Goal: Navigation & Orientation: Find specific page/section

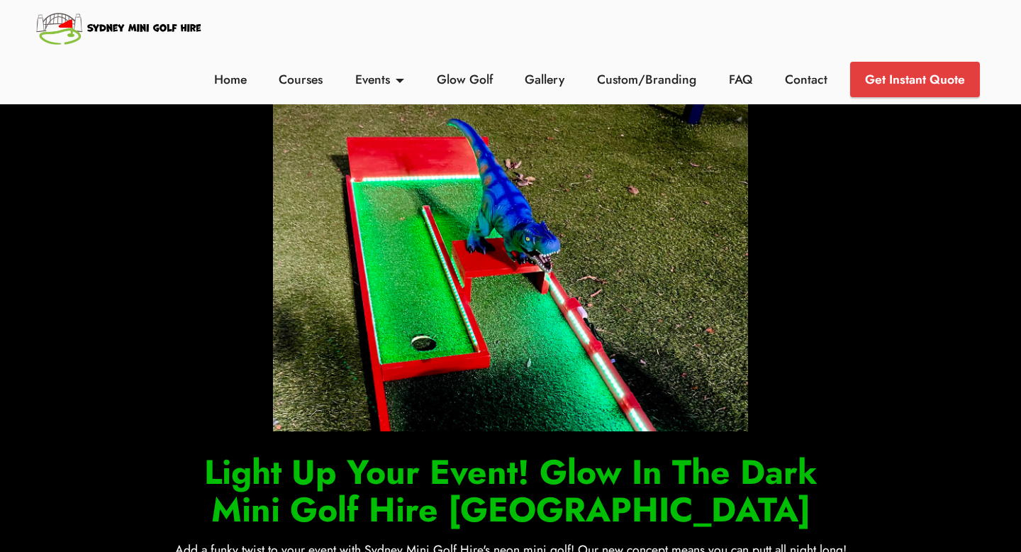
click at [163, 28] on img at bounding box center [119, 27] width 171 height 41
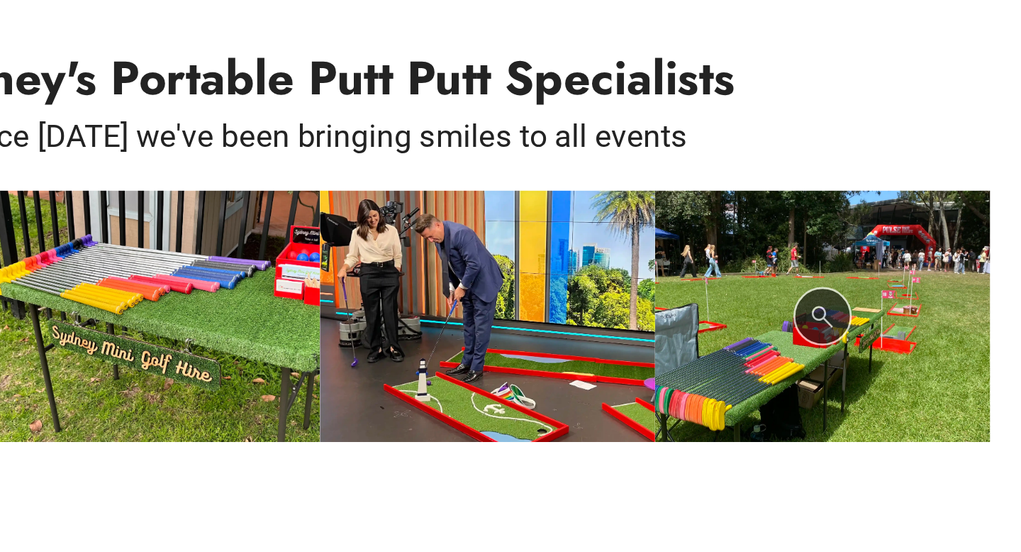
scroll to position [472, 0]
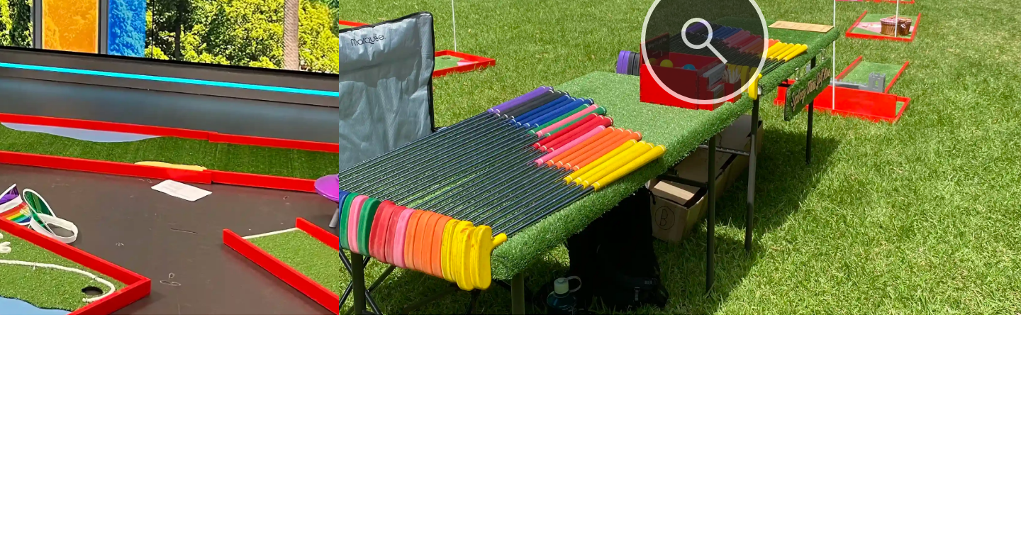
click at [890, 400] on img at bounding box center [877, 380] width 244 height 183
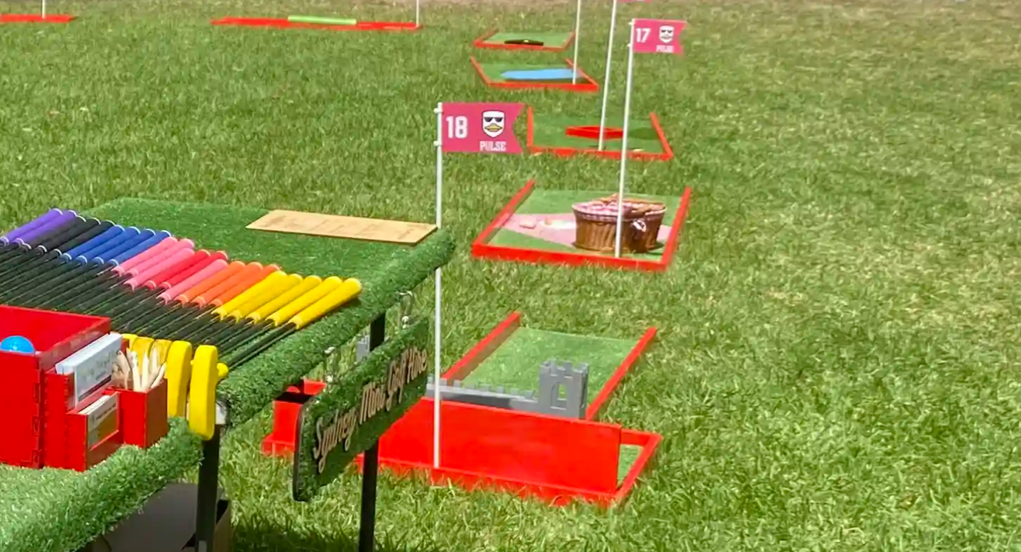
click at [633, 222] on img at bounding box center [510, 276] width 999 height 532
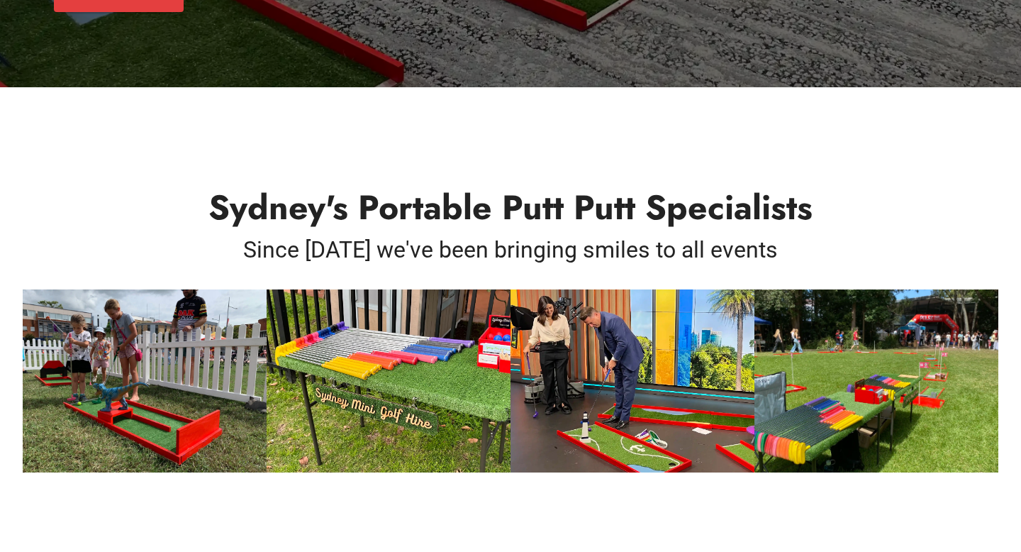
scroll to position [0, 0]
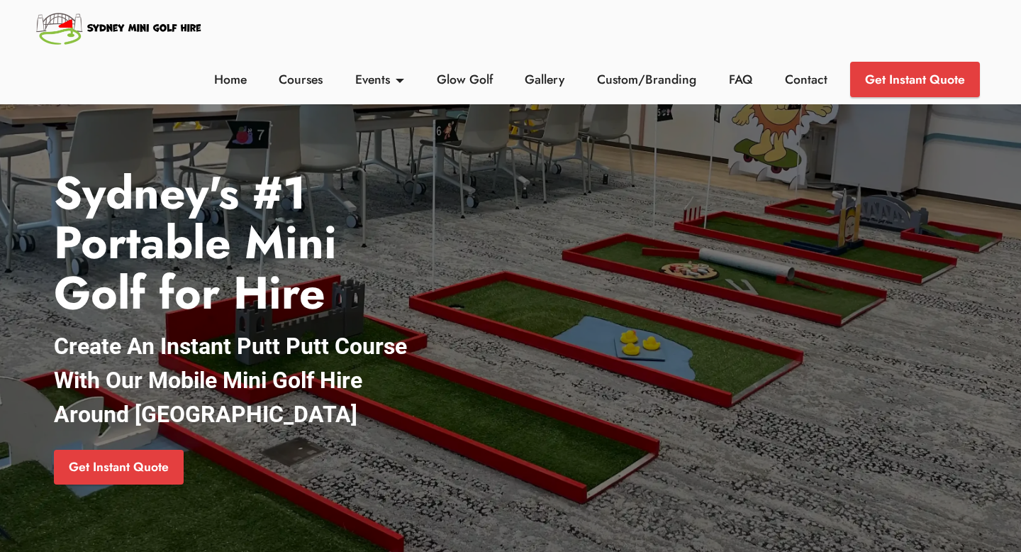
click at [672, 90] on li "Custom/Branding" at bounding box center [647, 79] width 132 height 35
click at [674, 76] on link "Custom/Branding" at bounding box center [647, 79] width 107 height 18
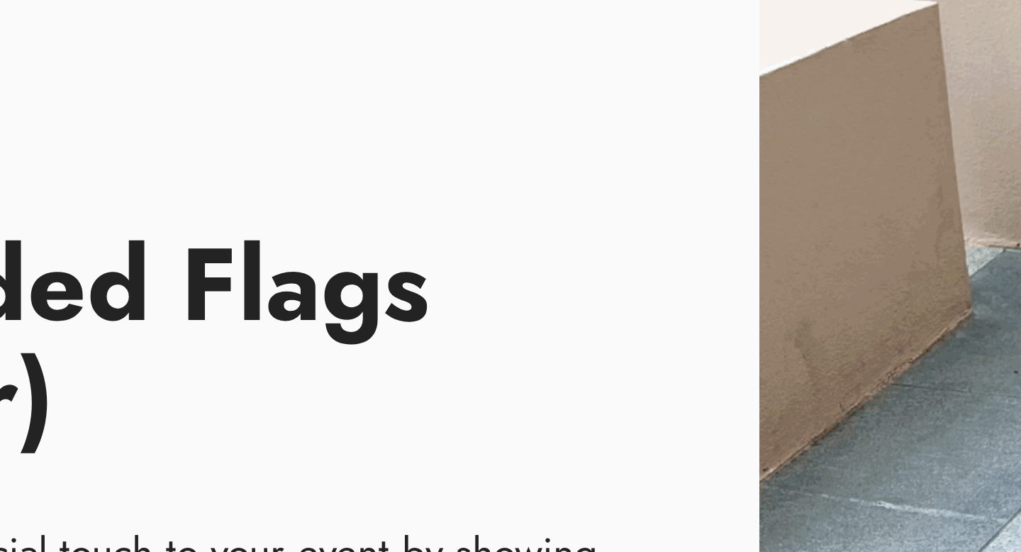
scroll to position [437, 0]
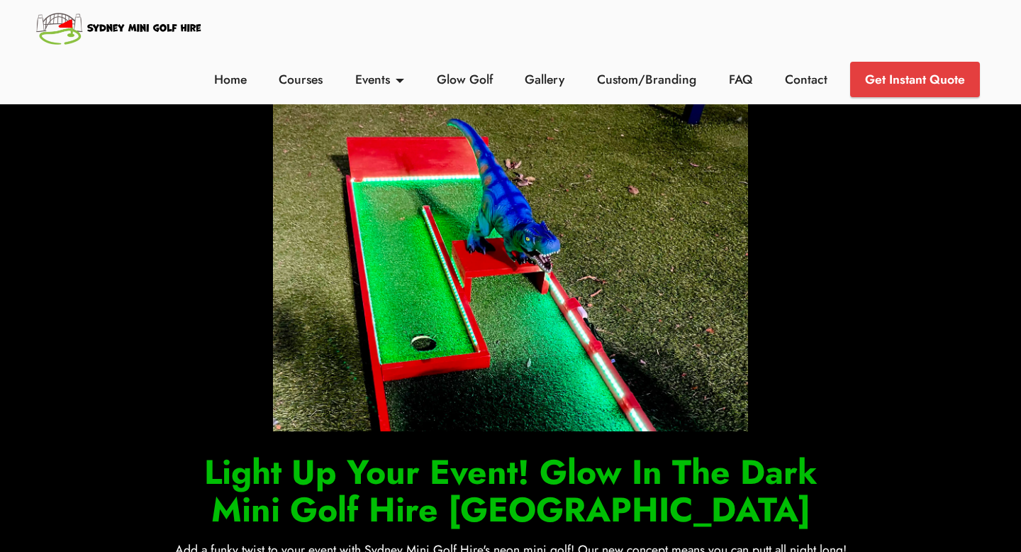
click at [140, 10] on img at bounding box center [119, 27] width 171 height 41
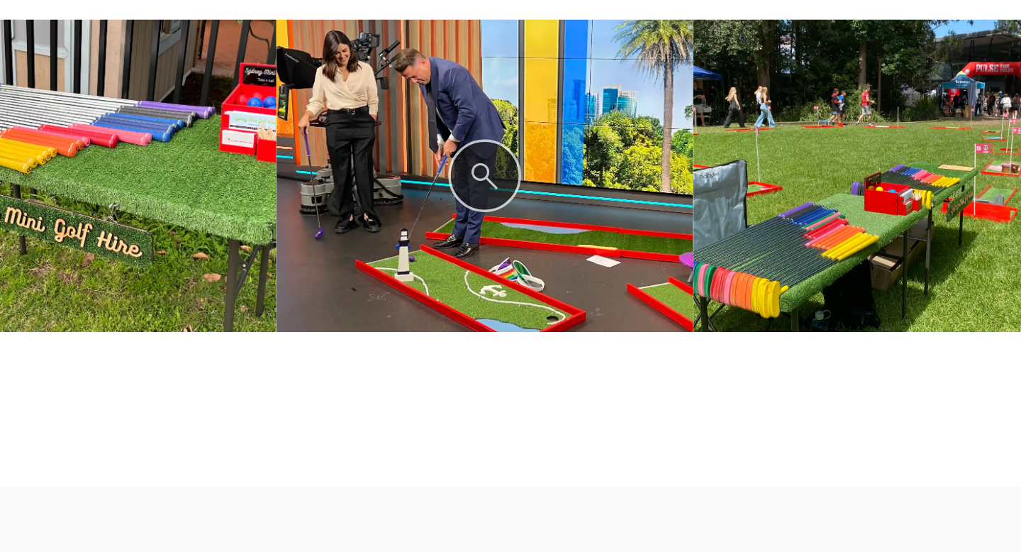
scroll to position [672, 0]
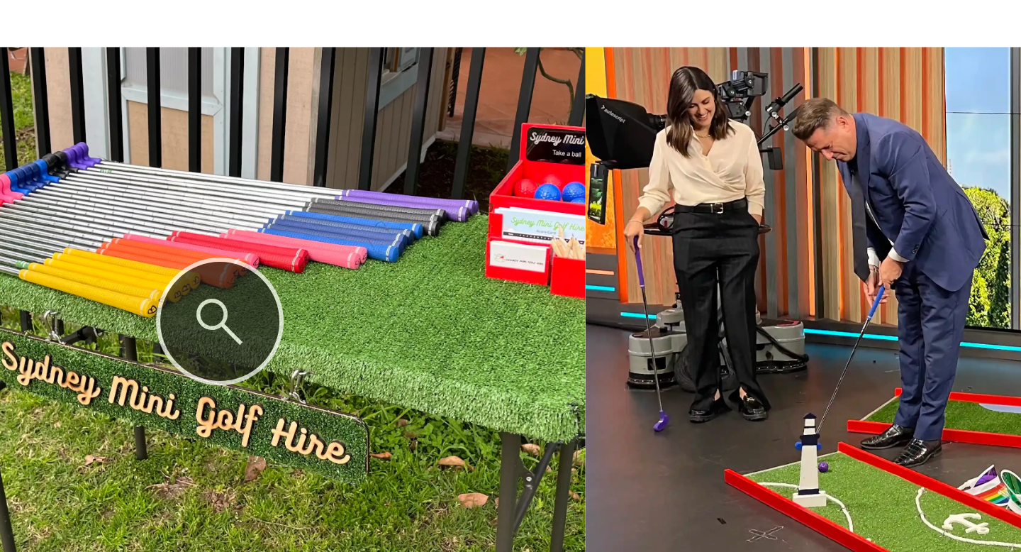
click at [479, 190] on img at bounding box center [389, 180] width 244 height 183
